Goal: Submit feedback/report problem

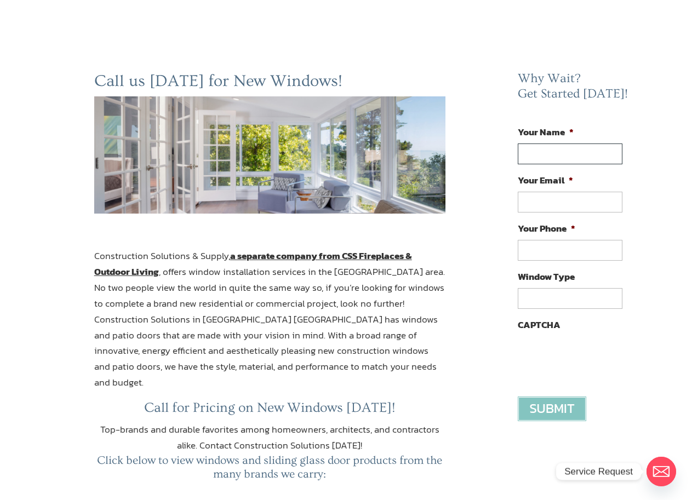
click at [579, 158] on input "Your Name *" at bounding box center [570, 154] width 104 height 21
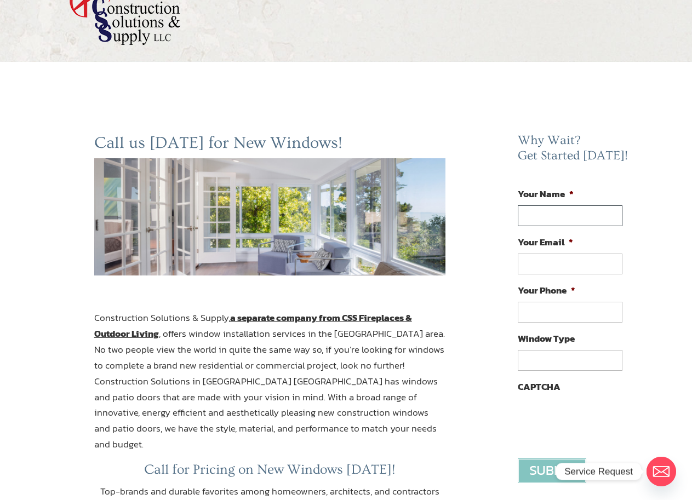
scroll to position [110, 0]
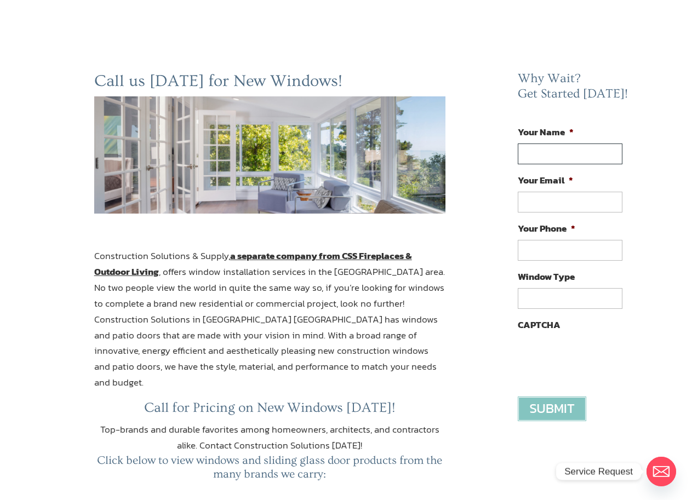
click at [588, 147] on input "Your Name *" at bounding box center [570, 154] width 104 height 21
type input "Barbara King"
type input "barbarakingmkt@gmail.com"
click at [560, 283] on label "Window Type" at bounding box center [546, 277] width 57 height 12
click at [560, 288] on input "Window Type" at bounding box center [570, 298] width 104 height 21
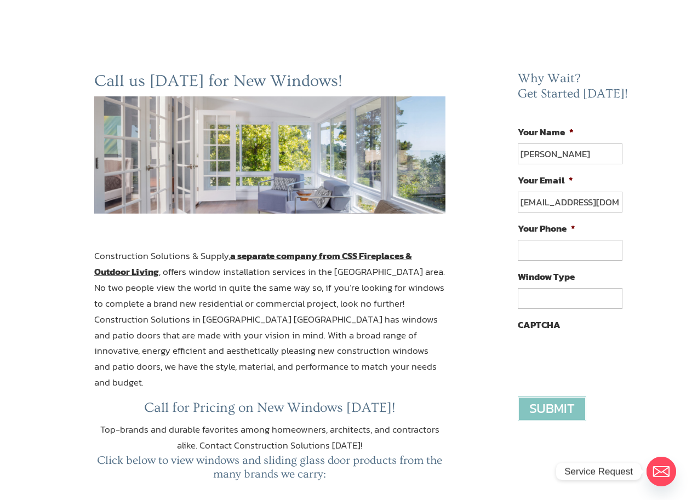
click at [561, 287] on li "Window Type" at bounding box center [574, 289] width 113 height 39
click at [564, 301] on input "Window Type" at bounding box center [570, 298] width 104 height 21
paste input "Suggestion for your website"
type input "Suggestion for your website"
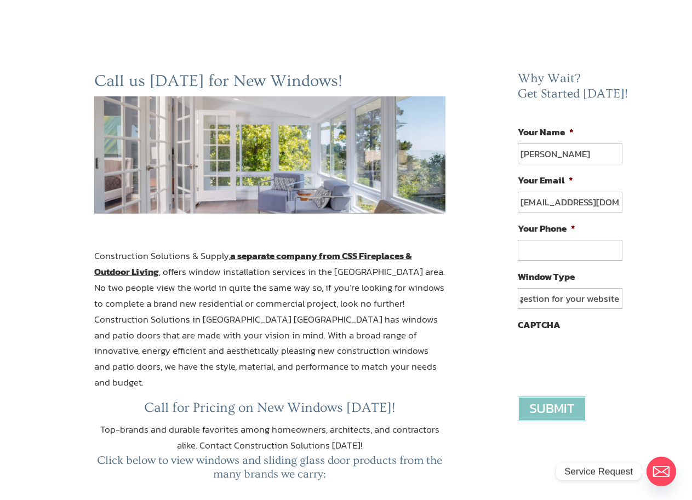
type input "(___) ___-____"
click at [587, 247] on input "(___) ___-____" at bounding box center [570, 250] width 104 height 21
type input "(___) ___-____"
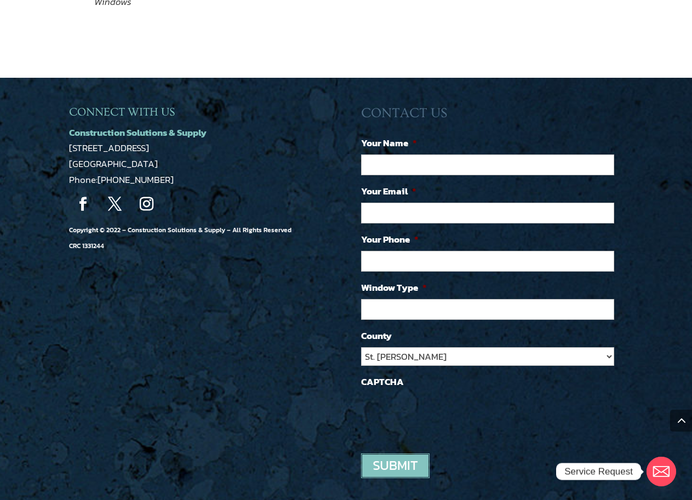
scroll to position [1645, 0]
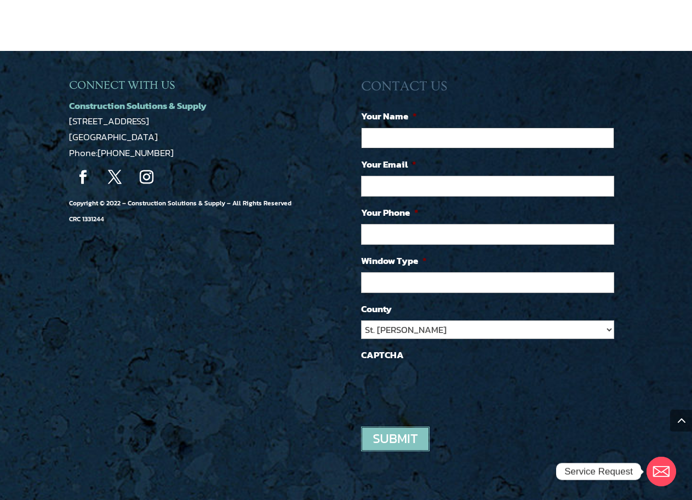
click at [477, 128] on input "Your Name *" at bounding box center [487, 138] width 253 height 21
type input "Barbara King"
type input "barbarakingmkt@gmail.com"
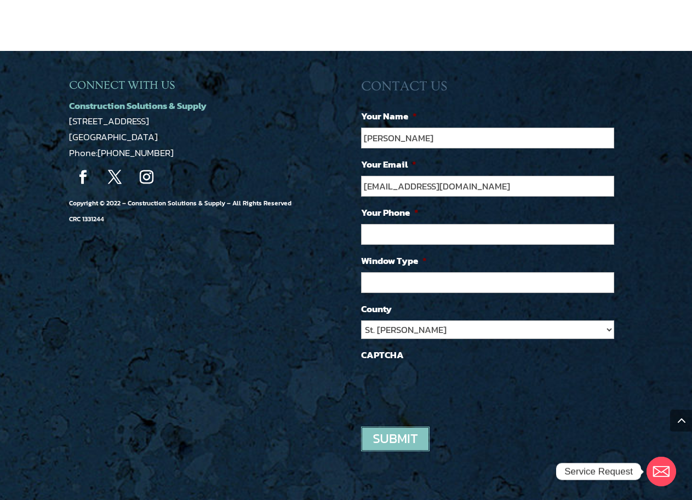
click at [440, 279] on ul "Facebook This field is for validation purposes and should be left unchanged. Yo…" at bounding box center [491, 259] width 261 height 300
click at [441, 275] on input "Window Type *" at bounding box center [487, 282] width 253 height 21
paste input "Hello, I would like to offer some suggestions for your website. No cost, no cat…"
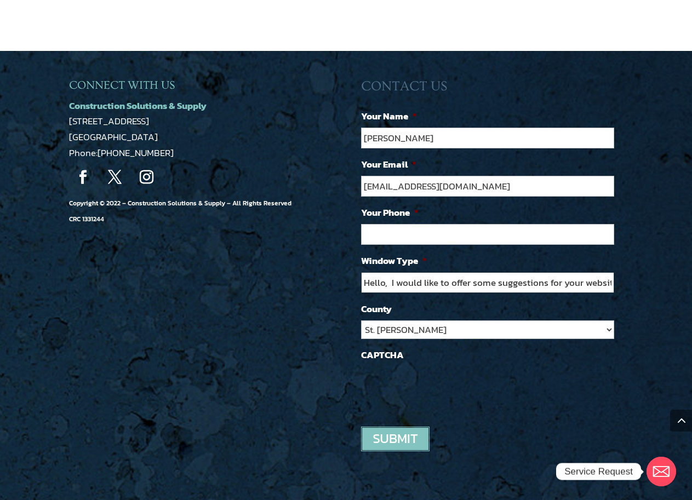
scroll to position [0, 1122]
type input "Hello, I would like to offer some suggestions for your website. No cost, no cat…"
click at [482, 224] on input "(___) ___-____" at bounding box center [487, 234] width 253 height 21
type input "(339) 555-7432"
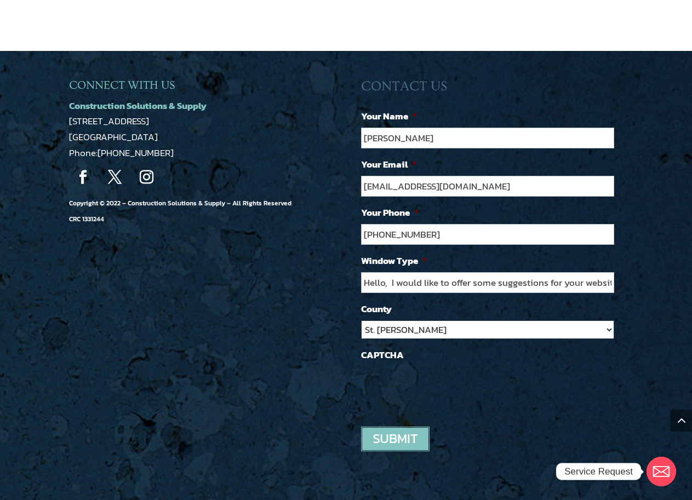
click at [424, 321] on select "St. Johns Clay Volusia Flagler Duval Nassau Other" at bounding box center [487, 330] width 253 height 19
select select "Other"
click at [361, 321] on select "St. Johns Clay Volusia Flagler Duval Nassau Other" at bounding box center [487, 330] width 253 height 19
click at [387, 427] on input "image" at bounding box center [395, 439] width 69 height 25
click at [371, 437] on div at bounding box center [491, 442] width 261 height 48
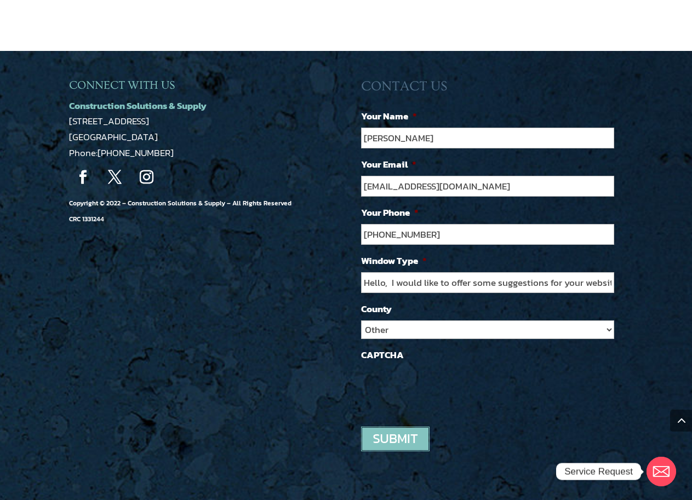
click at [408, 427] on input "image" at bounding box center [395, 439] width 69 height 25
